Goal: Find specific page/section: Find specific page/section

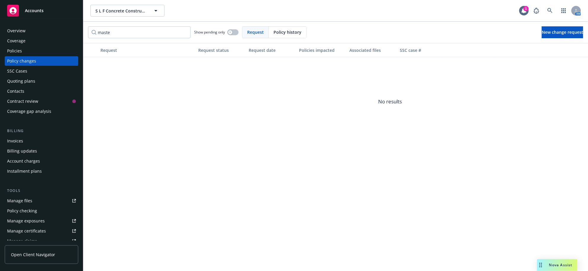
click at [106, 11] on span "S L F Concrete Construction, Inc." at bounding box center [120, 11] width 51 height 6
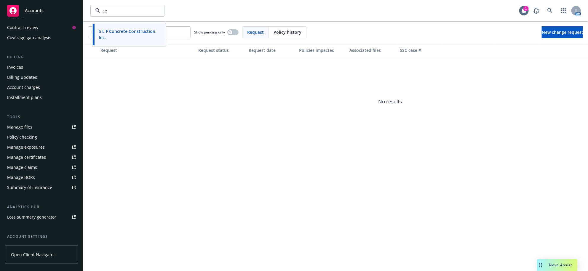
type input "cet"
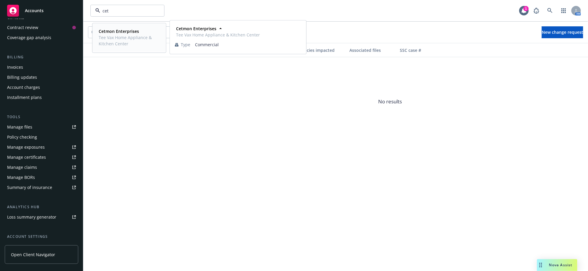
drag, startPoint x: 118, startPoint y: 32, endPoint x: 118, endPoint y: 43, distance: 10.4
click at [118, 33] on strong "Cetmon Enterprises" at bounding box center [119, 31] width 40 height 6
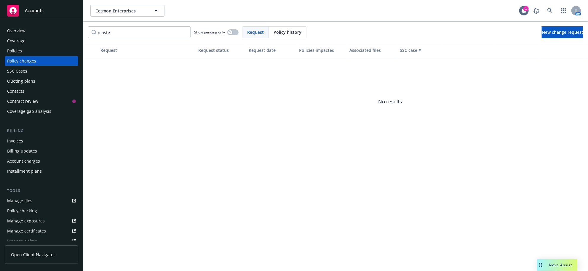
click at [30, 66] on div "Policy changes" at bounding box center [21, 60] width 29 height 9
click at [118, 32] on input "maste" at bounding box center [139, 32] width 103 height 12
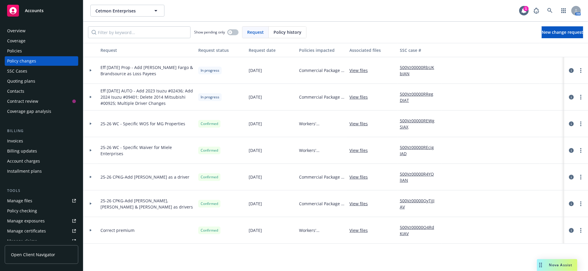
click at [21, 56] on div "Policies" at bounding box center [14, 50] width 15 height 9
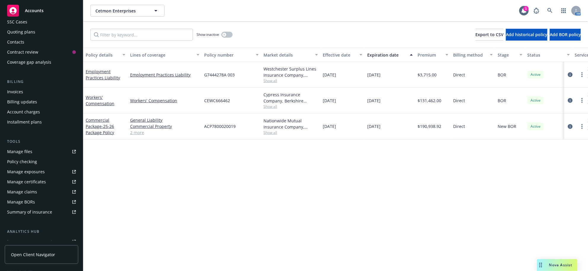
scroll to position [86, 0]
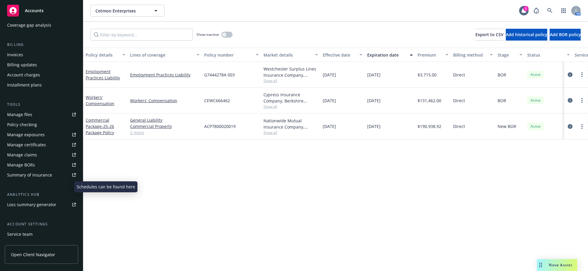
click at [31, 140] on div "Manage exposures" at bounding box center [26, 134] width 38 height 9
